Goal: Browse casually

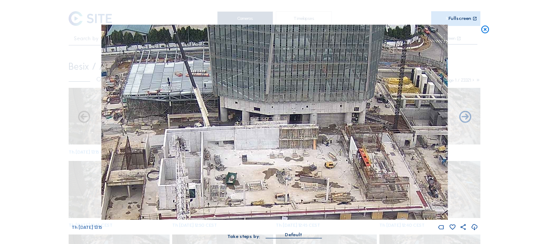
click at [485, 28] on icon at bounding box center [486, 30] width 10 height 10
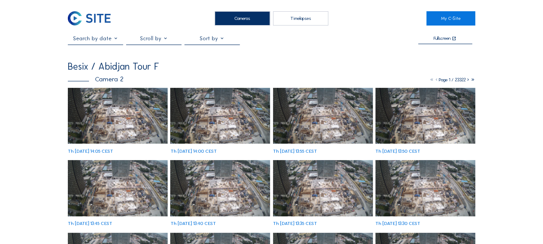
click at [127, 109] on img at bounding box center [118, 116] width 100 height 56
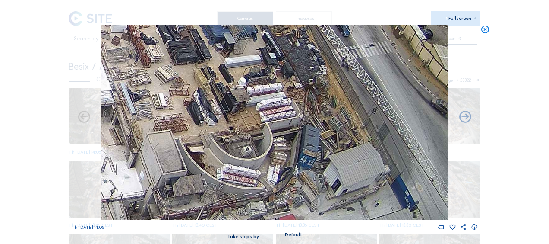
drag, startPoint x: 309, startPoint y: 140, endPoint x: 252, endPoint y: 192, distance: 77.4
click at [252, 192] on img at bounding box center [274, 122] width 346 height 195
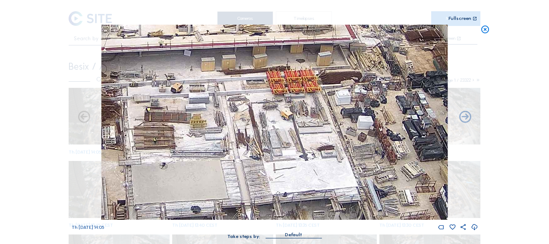
drag, startPoint x: 251, startPoint y: 101, endPoint x: 455, endPoint y: 161, distance: 212.3
click at [488, 165] on div "Scroll to travel through time | Press 'Alt' Button + Scroll to Zoom | Click and…" at bounding box center [274, 122] width 549 height 244
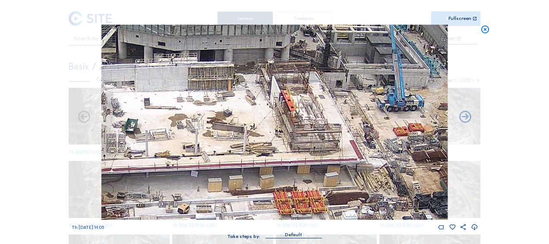
drag, startPoint x: 284, startPoint y: 69, endPoint x: 293, endPoint y: 190, distance: 120.8
click at [293, 190] on img at bounding box center [274, 122] width 346 height 195
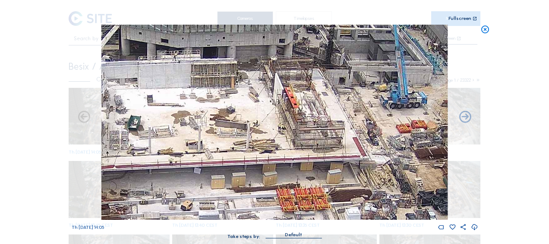
drag, startPoint x: 166, startPoint y: 192, endPoint x: 231, endPoint y: 143, distance: 81.0
click at [231, 143] on img at bounding box center [274, 122] width 346 height 195
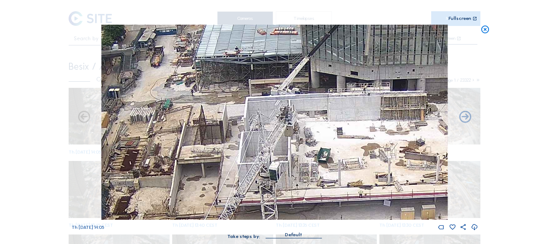
drag, startPoint x: 150, startPoint y: 122, endPoint x: 277, endPoint y: 204, distance: 150.8
click at [277, 204] on img at bounding box center [274, 122] width 346 height 195
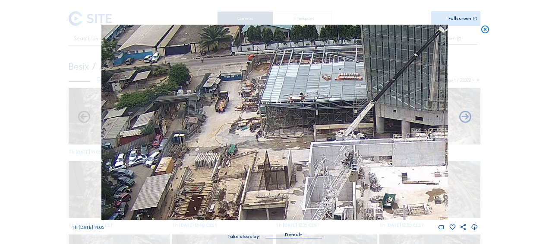
drag, startPoint x: 202, startPoint y: 144, endPoint x: 264, endPoint y: 187, distance: 75.6
click at [264, 187] on img at bounding box center [274, 122] width 346 height 195
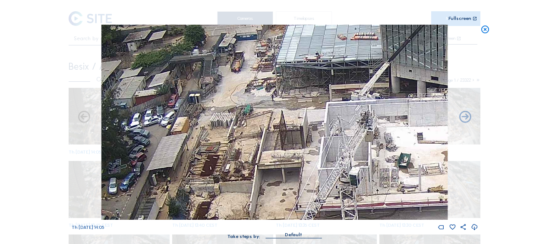
drag, startPoint x: 226, startPoint y: 138, endPoint x: 242, endPoint y: 98, distance: 43.1
click at [242, 98] on img at bounding box center [274, 122] width 346 height 195
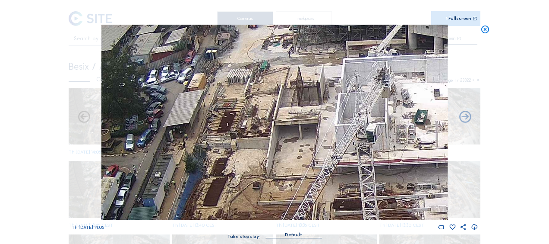
drag, startPoint x: 218, startPoint y: 156, endPoint x: 240, endPoint y: 98, distance: 62.5
click at [240, 98] on img at bounding box center [274, 122] width 346 height 195
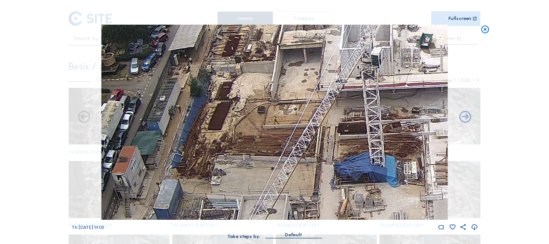
drag, startPoint x: 262, startPoint y: 175, endPoint x: 259, endPoint y: 133, distance: 42.8
click at [260, 113] on img at bounding box center [274, 122] width 346 height 195
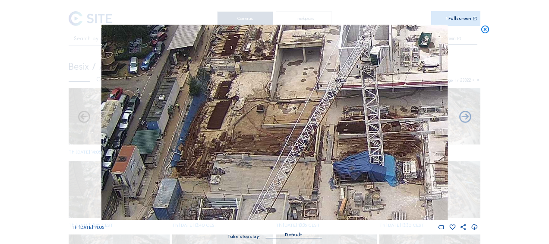
drag, startPoint x: 266, startPoint y: 160, endPoint x: 277, endPoint y: 98, distance: 62.4
click at [277, 98] on img at bounding box center [274, 122] width 346 height 195
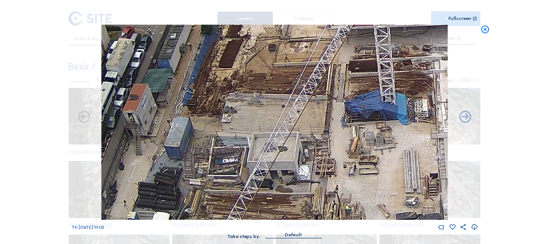
click at [282, 98] on img at bounding box center [274, 122] width 346 height 195
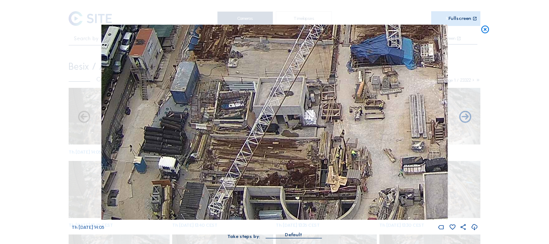
click at [287, 92] on img at bounding box center [274, 122] width 346 height 195
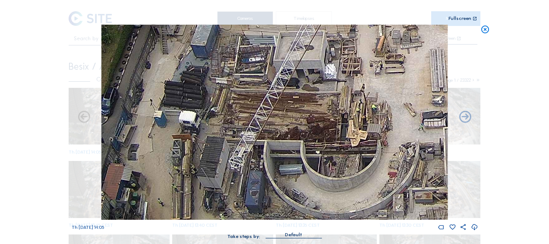
drag, startPoint x: 267, startPoint y: 109, endPoint x: 272, endPoint y: 101, distance: 9.5
click at [272, 101] on img at bounding box center [274, 122] width 346 height 195
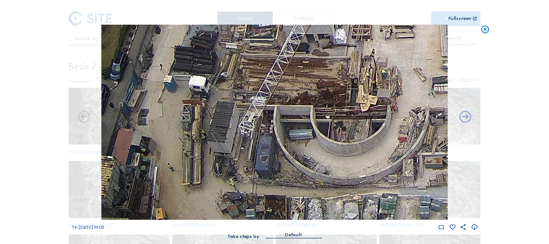
click at [266, 117] on img at bounding box center [274, 122] width 346 height 195
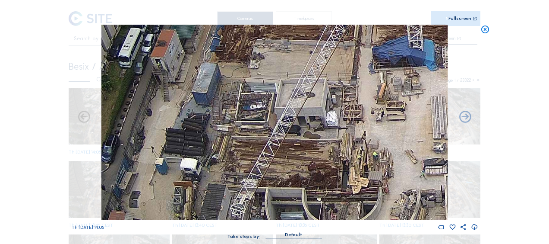
drag, startPoint x: 297, startPoint y: 58, endPoint x: 284, endPoint y: 128, distance: 71.1
click at [288, 149] on img at bounding box center [274, 122] width 346 height 195
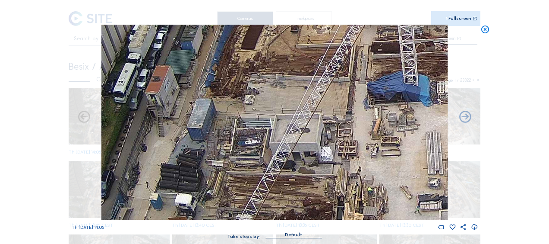
drag, startPoint x: 281, startPoint y: 131, endPoint x: 262, endPoint y: 168, distance: 41.5
click at [263, 172] on img at bounding box center [274, 122] width 346 height 195
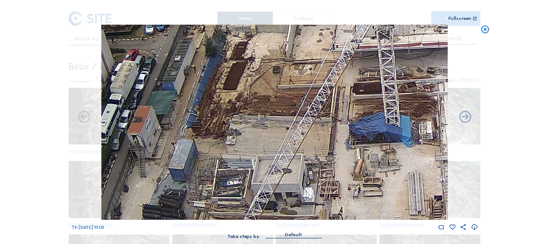
drag, startPoint x: 261, startPoint y: 111, endPoint x: 255, endPoint y: 179, distance: 68.5
click at [255, 179] on img at bounding box center [274, 122] width 346 height 195
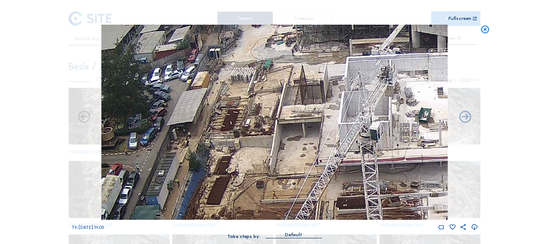
drag, startPoint x: 274, startPoint y: 101, endPoint x: 263, endPoint y: 147, distance: 47.4
click at [263, 147] on img at bounding box center [274, 122] width 346 height 195
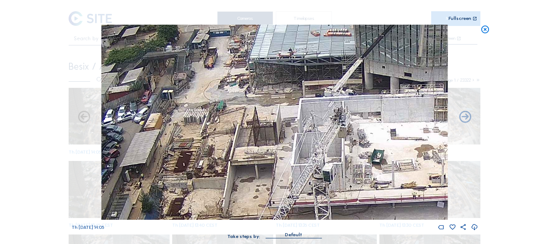
drag, startPoint x: 260, startPoint y: 114, endPoint x: 246, endPoint y: 119, distance: 14.8
click at [246, 119] on img at bounding box center [274, 122] width 346 height 195
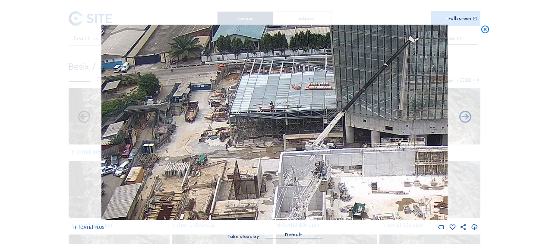
drag, startPoint x: 231, startPoint y: 96, endPoint x: 213, endPoint y: 147, distance: 54.1
click at [213, 147] on img at bounding box center [274, 122] width 346 height 195
click at [485, 27] on icon at bounding box center [486, 30] width 10 height 10
